Goal: Find specific page/section: Find specific page/section

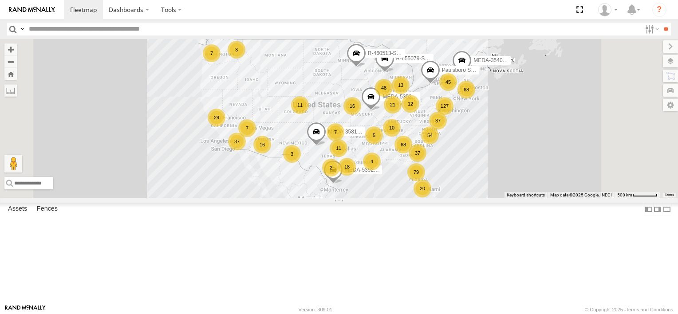
click at [134, 26] on input "text" at bounding box center [332, 29] width 615 height 13
type input "******"
click at [660, 23] on input "**" at bounding box center [665, 29] width 10 height 13
